Goal: Find specific page/section: Find specific page/section

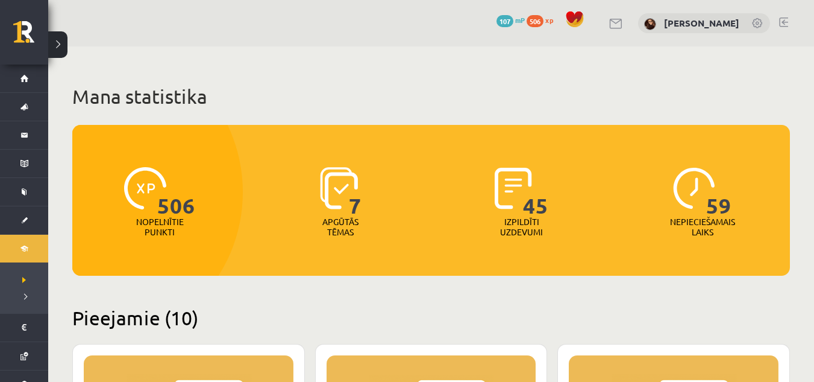
scroll to position [181, 0]
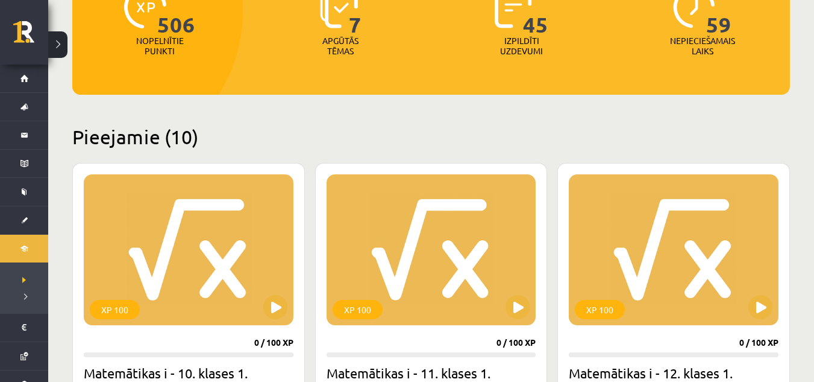
drag, startPoint x: 0, startPoint y: 0, endPoint x: 405, endPoint y: 172, distance: 440.1
click at [438, 199] on div "XP 100" at bounding box center [432, 249] width 210 height 151
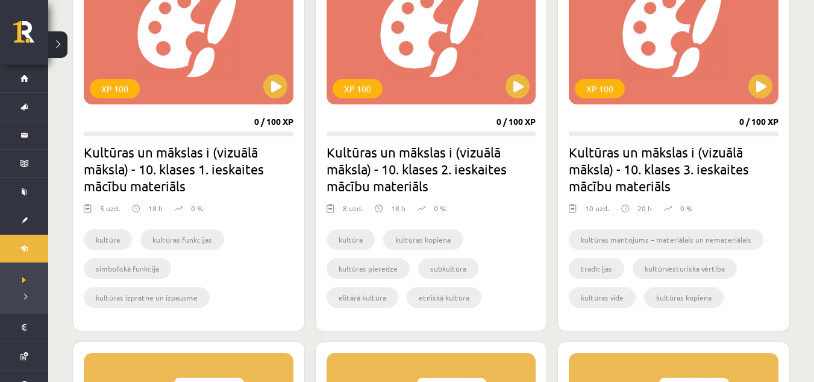
scroll to position [1025, 0]
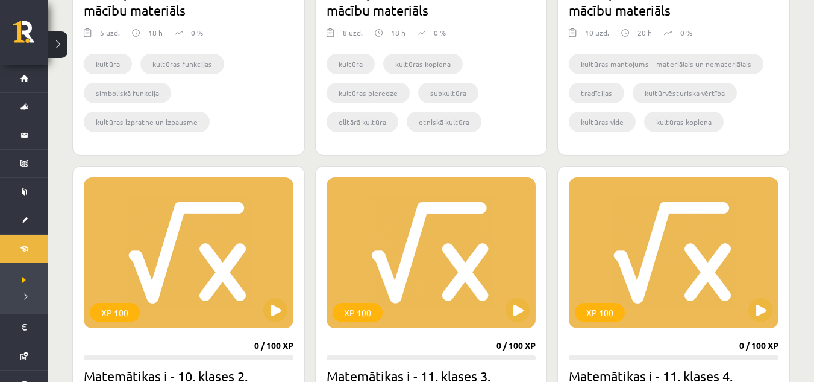
scroll to position [718, 0]
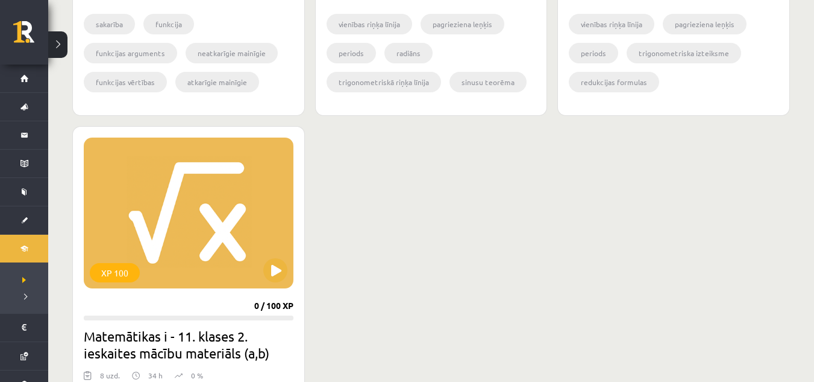
scroll to position [1502, 0]
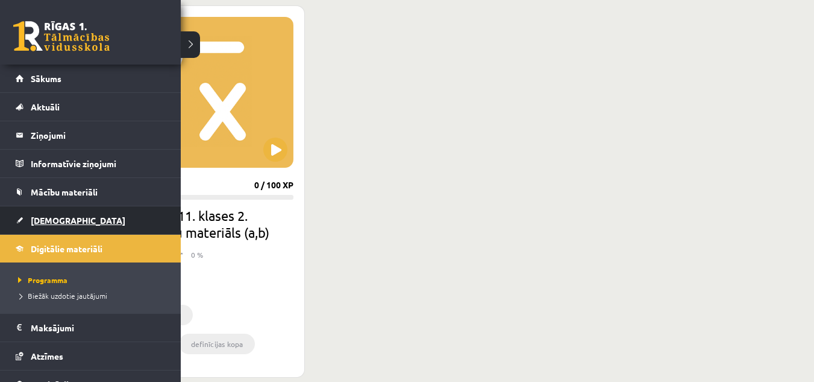
click at [60, 215] on span "[DEMOGRAPHIC_DATA]" at bounding box center [78, 220] width 95 height 11
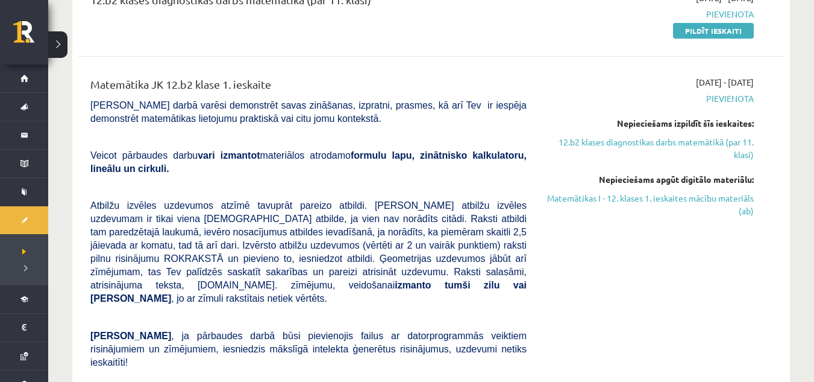
scroll to position [301, 0]
